Goal: Navigation & Orientation: Find specific page/section

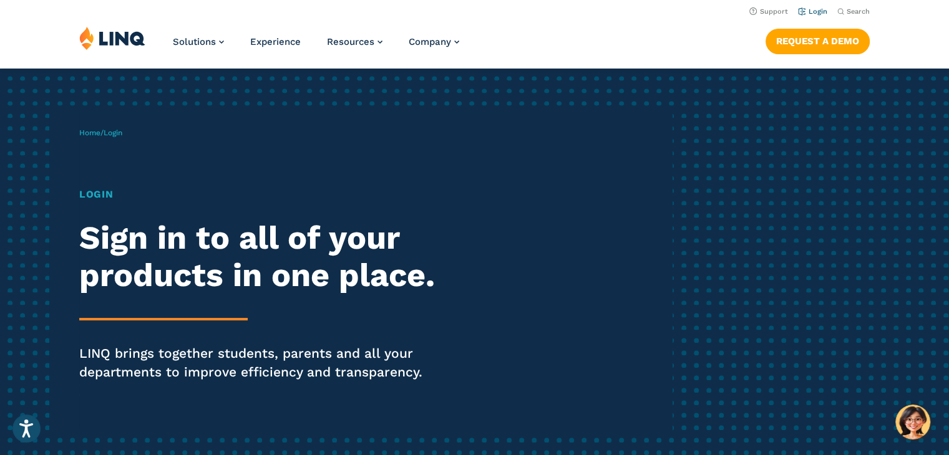
click at [812, 14] on link "Login" at bounding box center [812, 11] width 29 height 8
click at [813, 9] on link "Login" at bounding box center [812, 11] width 29 height 8
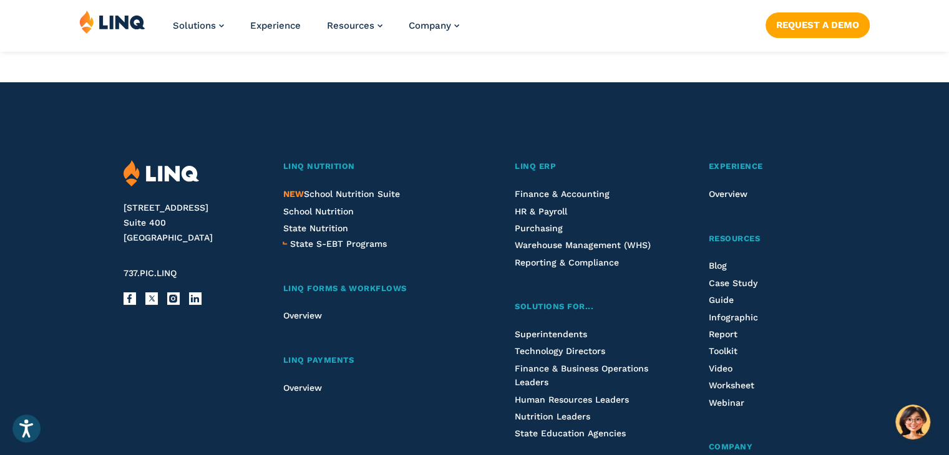
scroll to position [1272, 0]
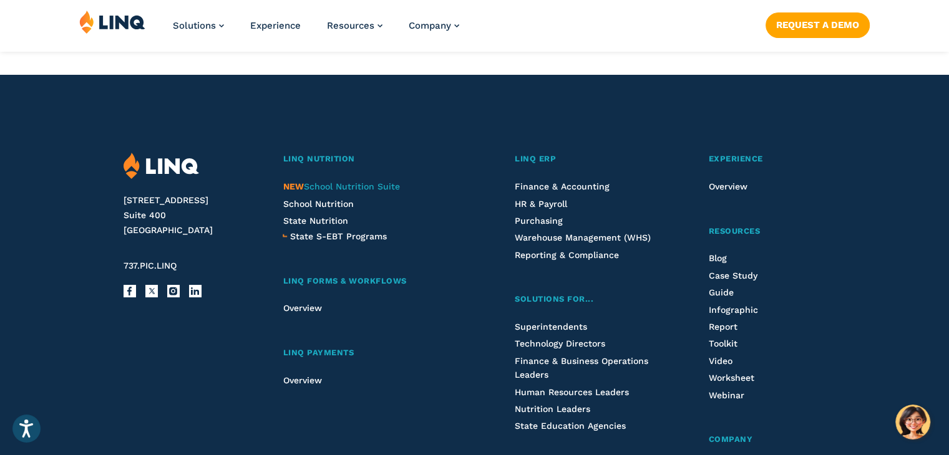
click at [386, 188] on span "NEW School Nutrition Suite" at bounding box center [341, 187] width 117 height 10
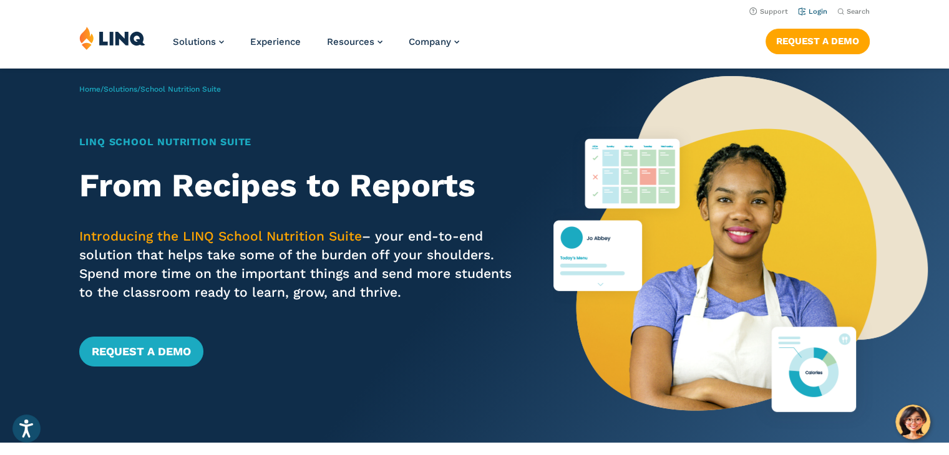
click at [812, 12] on link "Login" at bounding box center [812, 11] width 29 height 8
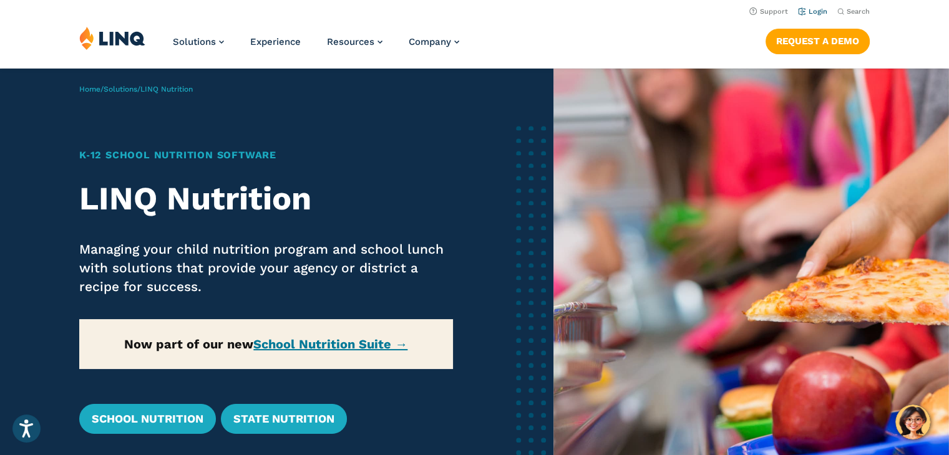
click at [811, 11] on link "Login" at bounding box center [812, 11] width 29 height 8
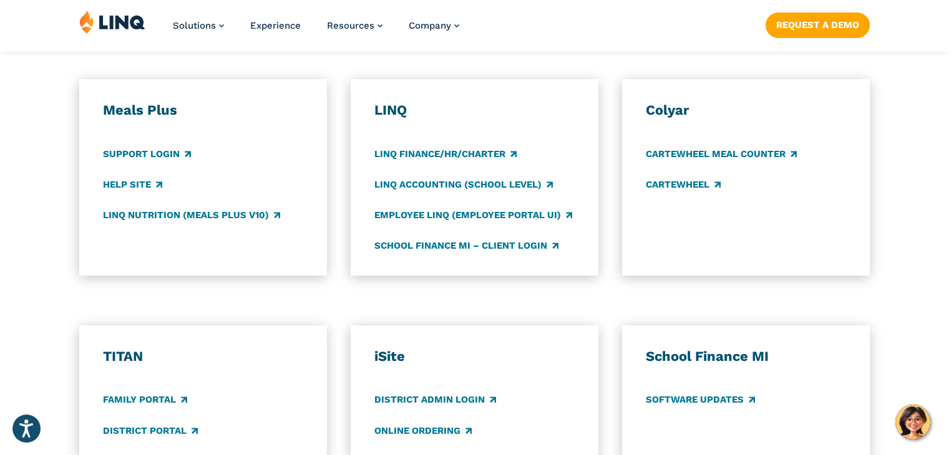
scroll to position [674, 0]
click at [139, 211] on link "LINQ Nutrition (Meals Plus v10)" at bounding box center [191, 215] width 177 height 14
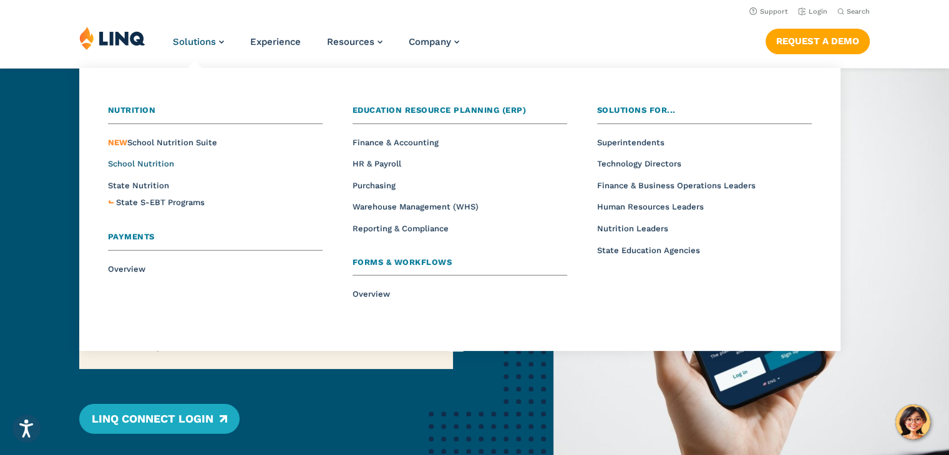
click at [162, 165] on span "School Nutrition" at bounding box center [141, 163] width 66 height 9
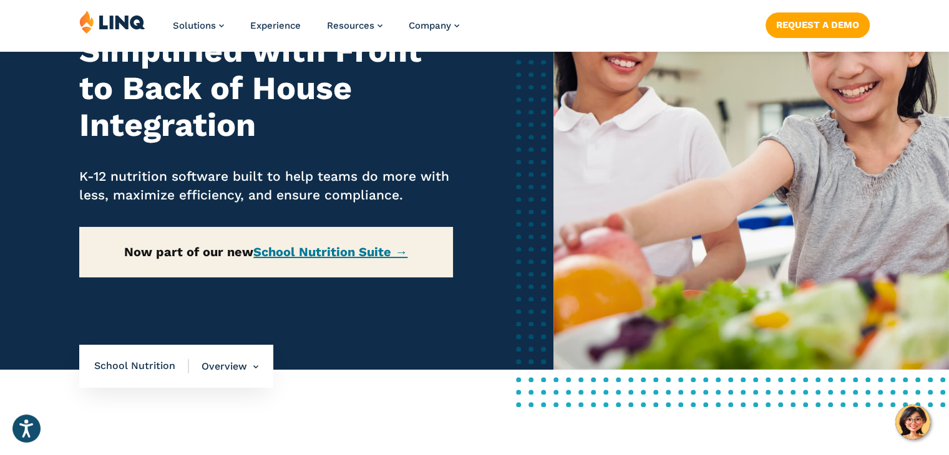
scroll to position [200, 0]
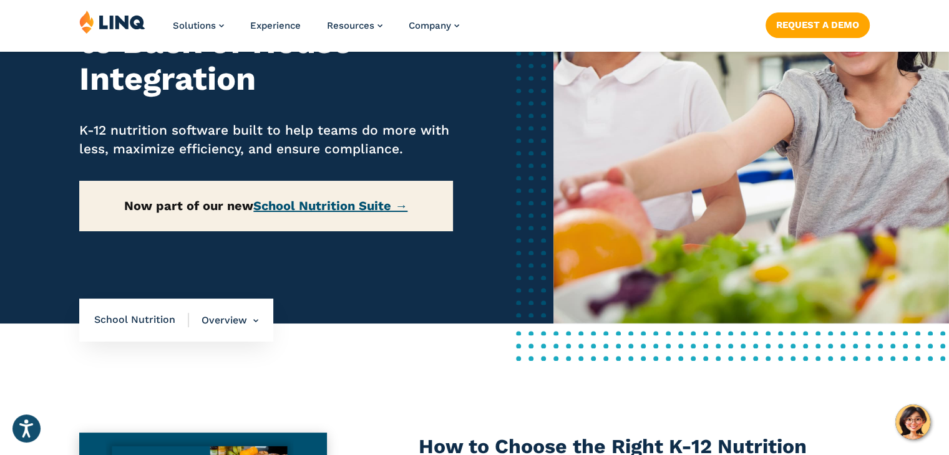
click at [287, 208] on link "School Nutrition Suite →" at bounding box center [330, 205] width 154 height 15
